Goal: Task Accomplishment & Management: Use online tool/utility

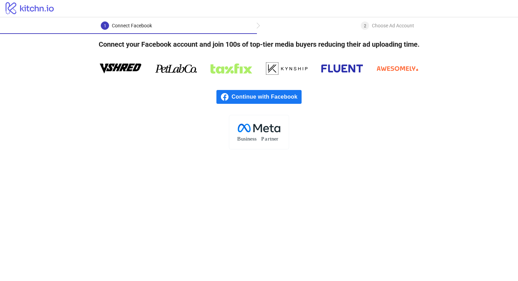
click at [185, 160] on main "1 Connect Facebook 2 Choose Ad Account Connect your Facebook account and join 1…" at bounding box center [259, 149] width 518 height 264
click at [276, 101] on span "Continue with Facebook" at bounding box center [267, 97] width 70 height 14
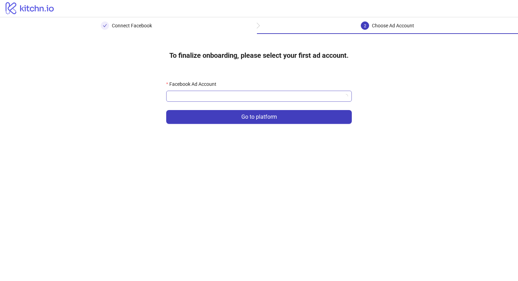
click at [256, 99] on input "Facebook Ad Account" at bounding box center [255, 96] width 171 height 10
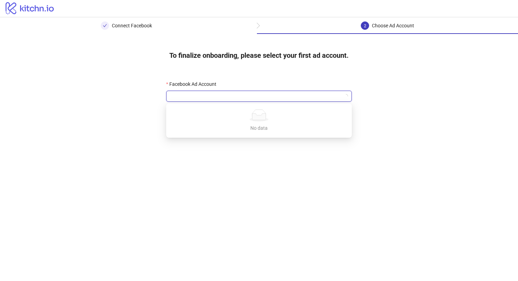
click at [262, 85] on div "Facebook Ad Account" at bounding box center [259, 85] width 186 height 10
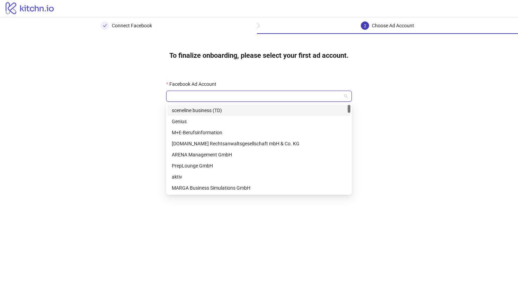
click at [275, 99] on input "Facebook Ad Account" at bounding box center [255, 96] width 171 height 10
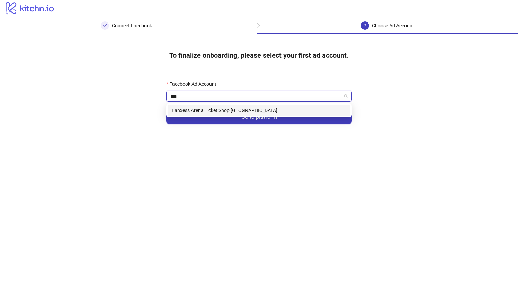
type input "****"
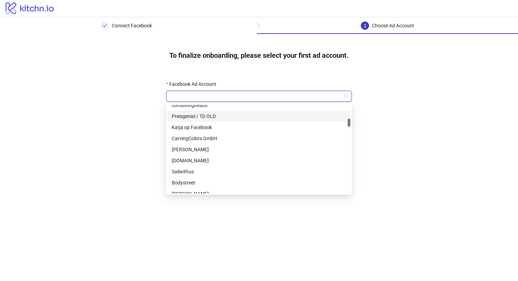
scroll to position [163, 0]
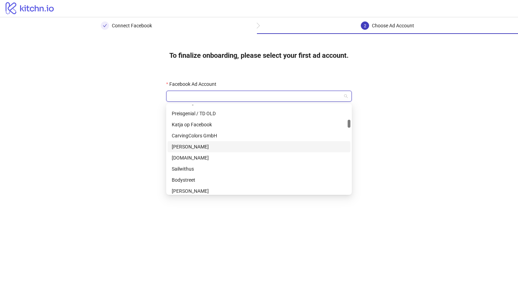
click at [228, 144] on div "[PERSON_NAME]" at bounding box center [259, 147] width 175 height 8
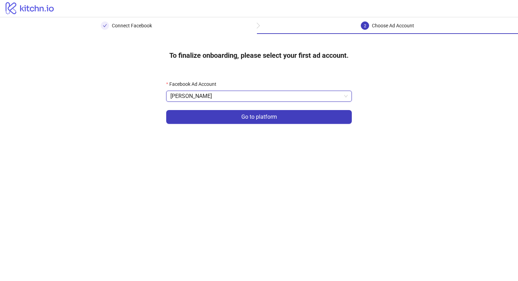
click at [227, 90] on div "Facebook Ad Account" at bounding box center [259, 85] width 186 height 10
click at [226, 96] on span "[PERSON_NAME]" at bounding box center [258, 96] width 177 height 10
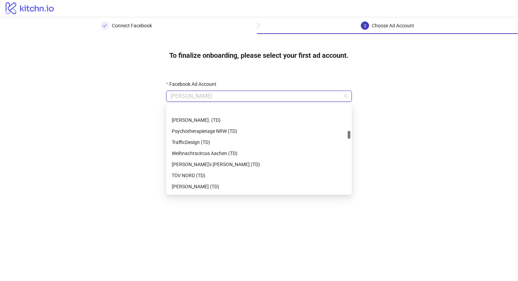
scroll to position [263, 0]
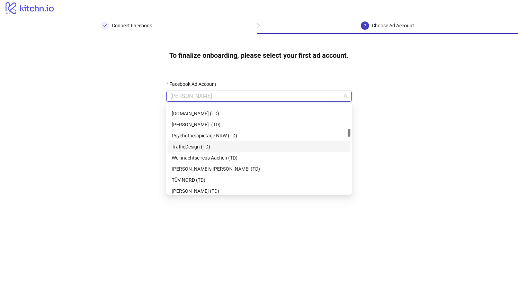
click at [217, 148] on div "TrafficDesign (TD)" at bounding box center [259, 147] width 175 height 8
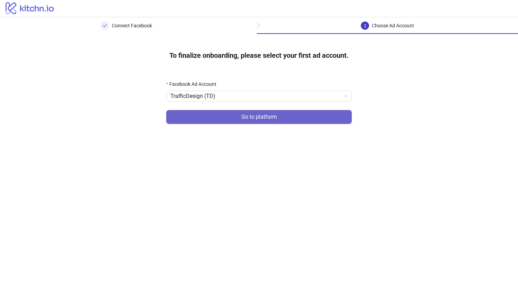
click at [219, 116] on button "Go to platform" at bounding box center [259, 117] width 186 height 14
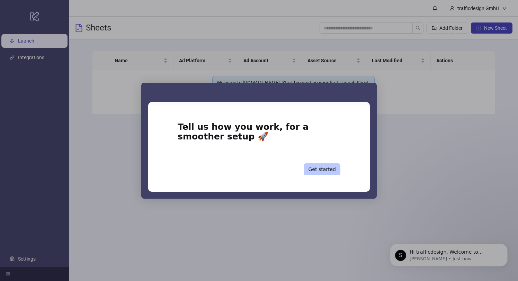
click at [328, 170] on button "Get started" at bounding box center [322, 169] width 37 height 12
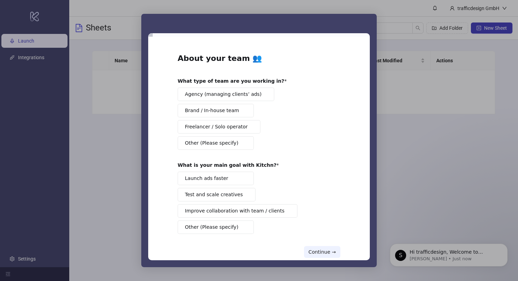
click at [234, 96] on span "Agency (managing clients’ ads)" at bounding box center [223, 94] width 77 height 7
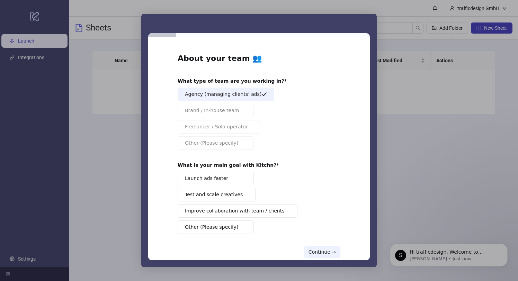
click at [224, 179] on button "Launch ads faster" at bounding box center [216, 179] width 76 height 14
click at [318, 250] on button "Continue →" at bounding box center [322, 252] width 36 height 12
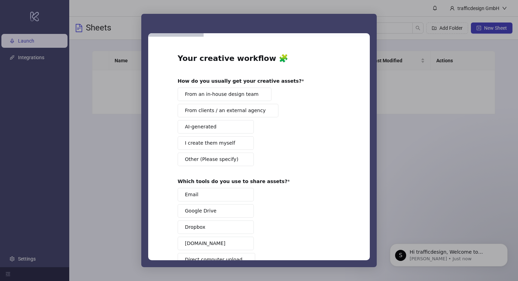
click at [232, 97] on span "From an in-house design team" at bounding box center [222, 94] width 74 height 7
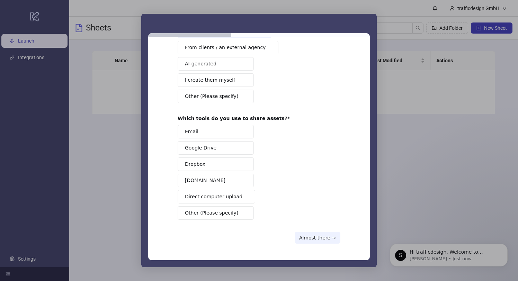
click at [223, 135] on button "Email" at bounding box center [216, 132] width 76 height 14
click at [231, 131] on button "Email" at bounding box center [216, 132] width 76 height 14
click at [217, 182] on button "[DOMAIN_NAME]" at bounding box center [216, 181] width 76 height 14
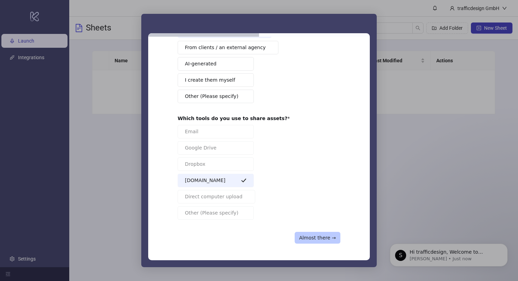
click at [310, 237] on button "Almost there →" at bounding box center [318, 238] width 46 height 12
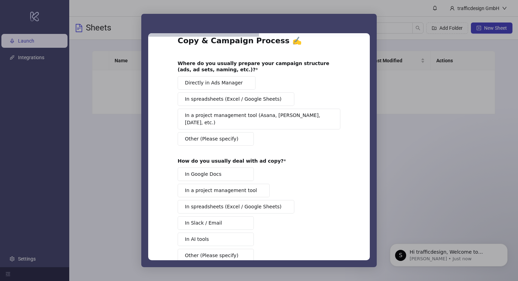
scroll to position [0, 0]
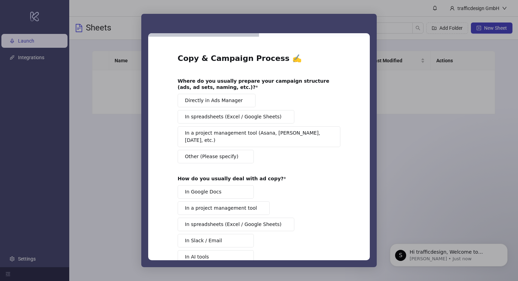
click at [225, 98] on span "Directly in Ads Manager" at bounding box center [214, 100] width 58 height 7
click at [224, 102] on span "Directly in Ads Manager" at bounding box center [214, 100] width 58 height 7
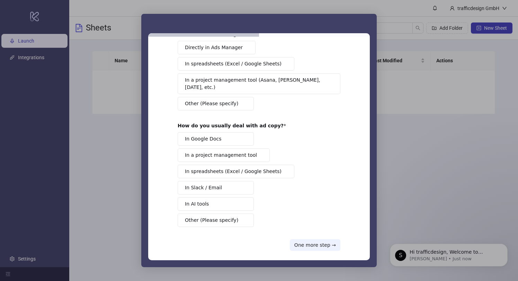
click at [229, 168] on span "In spreadsheets (Excel / Google Sheets)" at bounding box center [233, 171] width 97 height 7
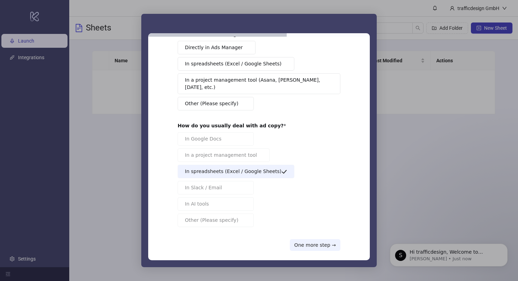
scroll to position [0, 0]
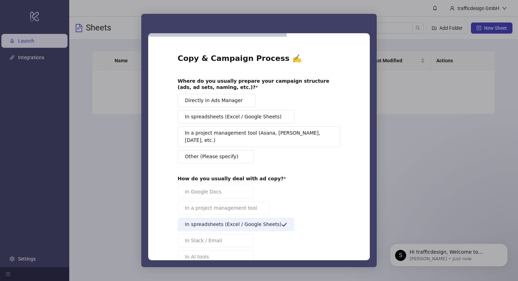
click at [228, 116] on span "In spreadsheets (Excel / Google Sheets)" at bounding box center [233, 116] width 97 height 7
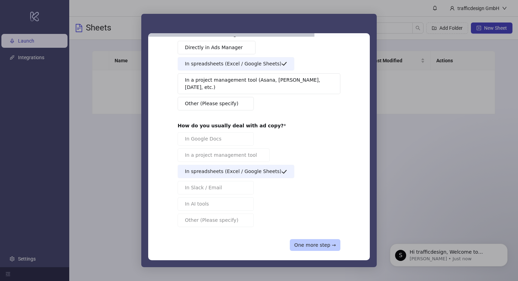
click at [303, 239] on button "One more step →" at bounding box center [315, 245] width 51 height 12
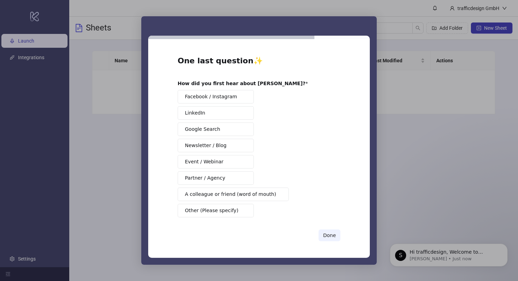
scroll to position [0, 0]
click at [228, 192] on span "A colleague or friend (word of mouth)" at bounding box center [230, 194] width 91 height 7
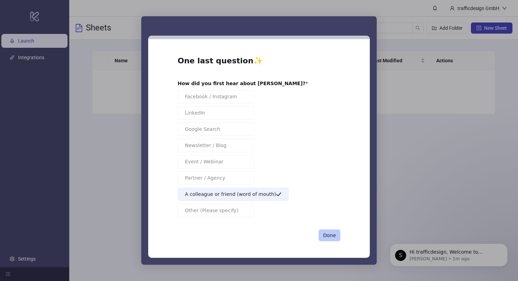
click at [330, 233] on button "Done" at bounding box center [330, 236] width 22 height 12
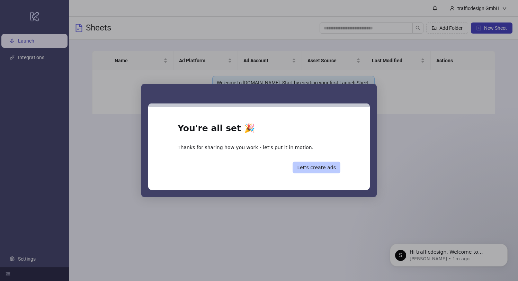
click at [324, 166] on button "Let’s create ads" at bounding box center [317, 168] width 48 height 12
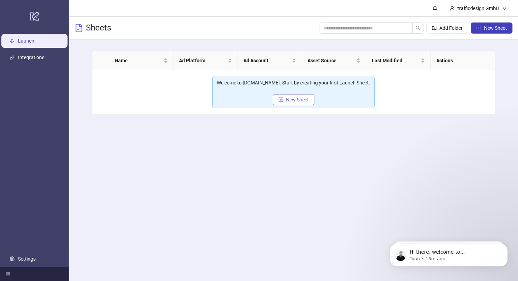
click at [292, 96] on button "New Sheet" at bounding box center [294, 99] width 42 height 11
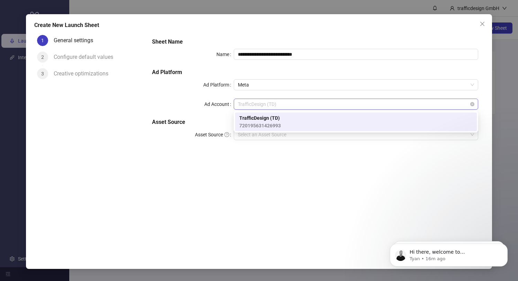
click at [272, 104] on span "TrafficDesign (TD)" at bounding box center [356, 104] width 236 height 10
click at [242, 159] on div "**********" at bounding box center [314, 139] width 337 height 215
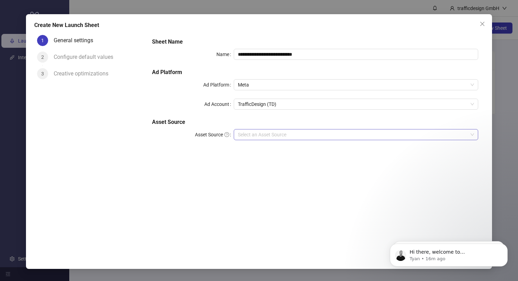
click at [262, 135] on input "Asset Source" at bounding box center [353, 135] width 230 height 10
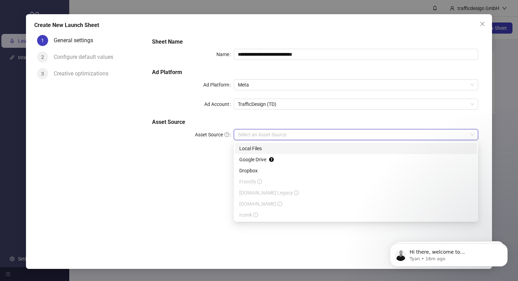
click at [201, 161] on div "**********" at bounding box center [314, 139] width 337 height 215
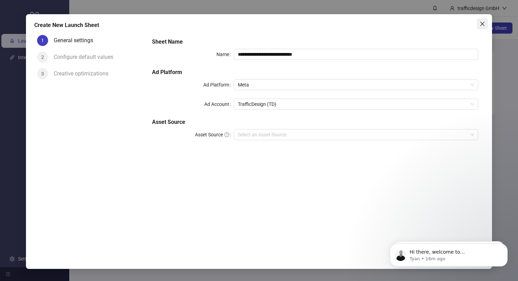
click at [481, 23] on icon "close" at bounding box center [482, 23] width 4 height 4
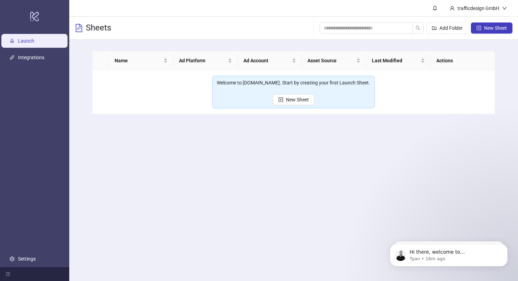
click at [144, 133] on main "trafficdesign GmbH Sheets Add Folder New Sheet Name Ad Platform Ad Account Asse…" at bounding box center [293, 140] width 449 height 281
